Goal: Transaction & Acquisition: Download file/media

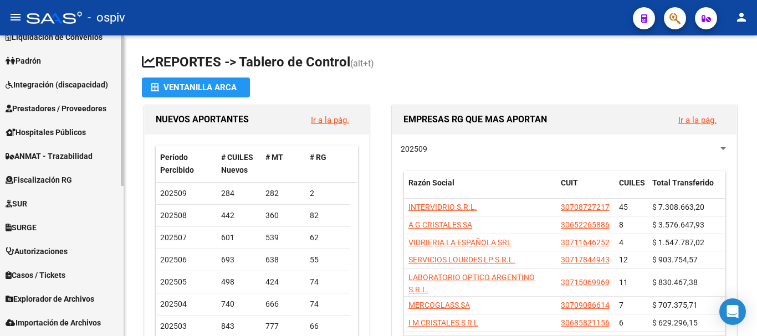
scroll to position [299, 0]
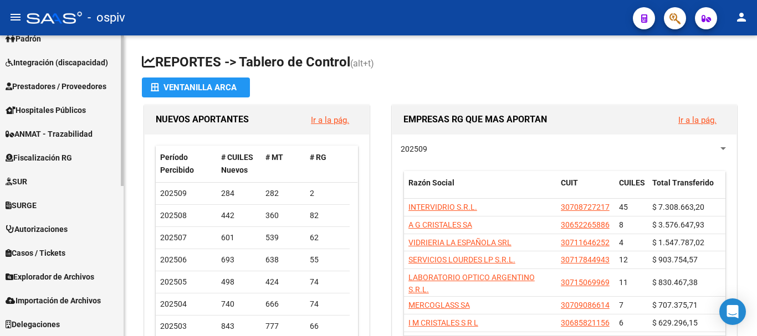
click at [45, 275] on span "Explorador de Archivos" at bounding box center [50, 277] width 89 height 12
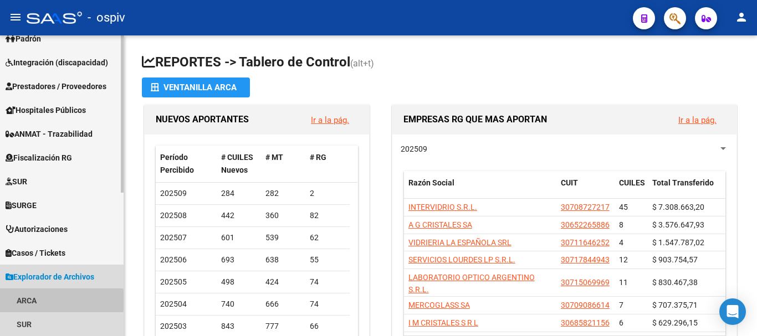
click at [32, 300] on link "ARCA" at bounding box center [62, 301] width 124 height 24
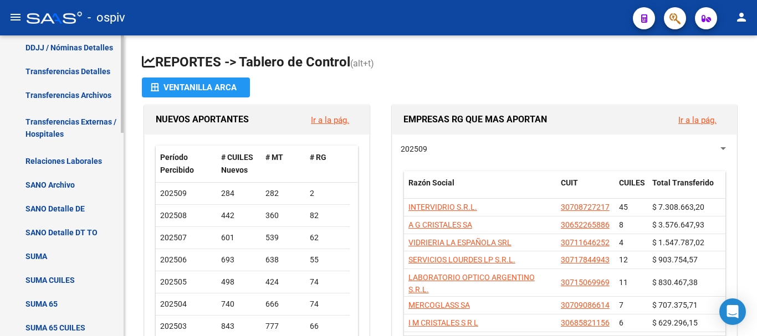
scroll to position [354, 0]
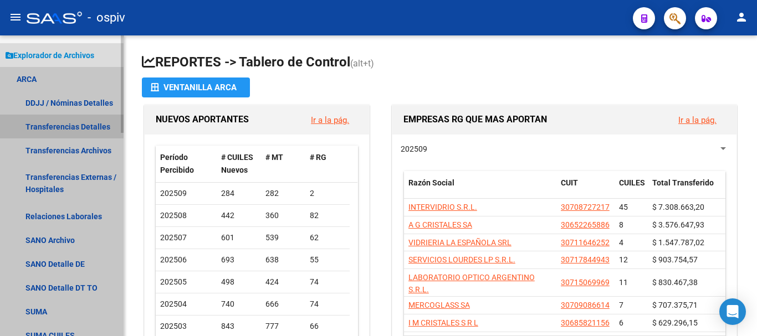
click at [56, 128] on link "Transferencias Detalles" at bounding box center [62, 127] width 124 height 24
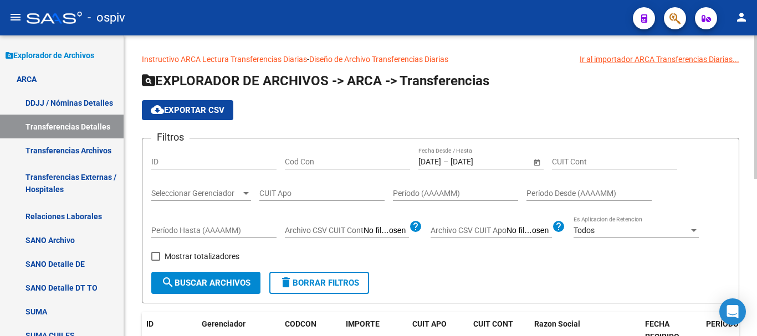
click at [475, 160] on input "[DATE]" at bounding box center [477, 161] width 54 height 9
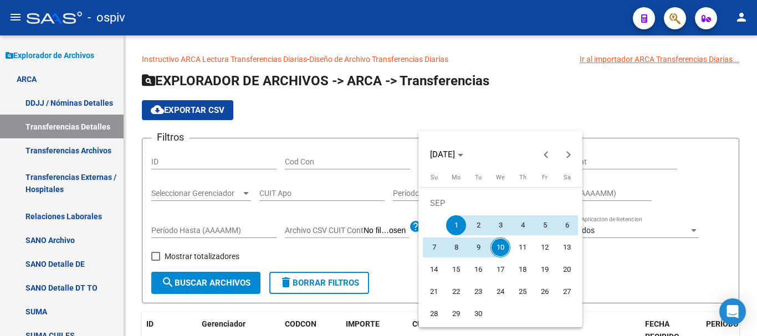
click at [498, 246] on span "10" at bounding box center [500, 248] width 20 height 20
type input "[DATE]"
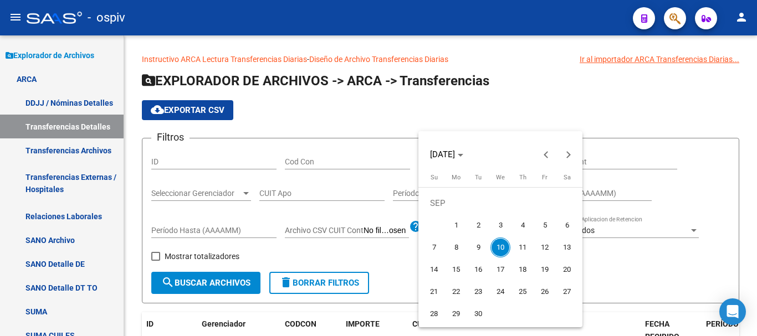
click at [498, 245] on span "10" at bounding box center [500, 248] width 20 height 20
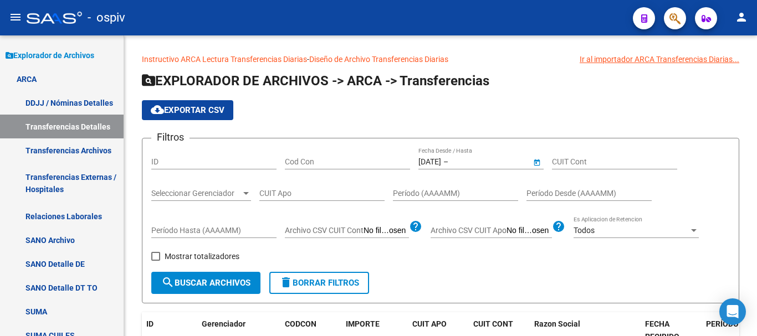
type input "[DATE]"
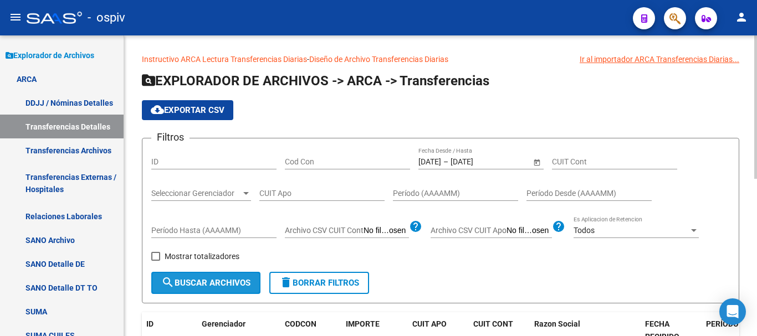
click at [204, 286] on span "search Buscar Archivos" at bounding box center [205, 283] width 89 height 10
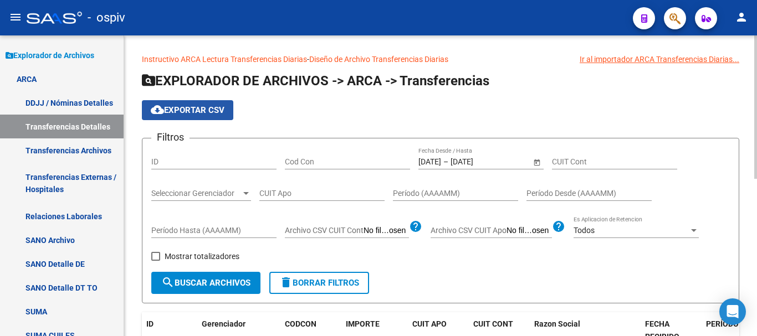
click at [182, 115] on button "cloud_download Exportar CSV" at bounding box center [187, 110] width 91 height 20
click at [372, 115] on div "cloud_download Exportar CSV" at bounding box center [440, 110] width 597 height 20
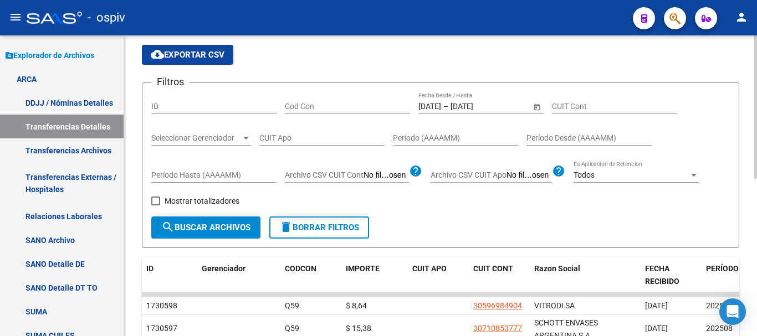
scroll to position [111, 0]
